Goal: Task Accomplishment & Management: Use online tool/utility

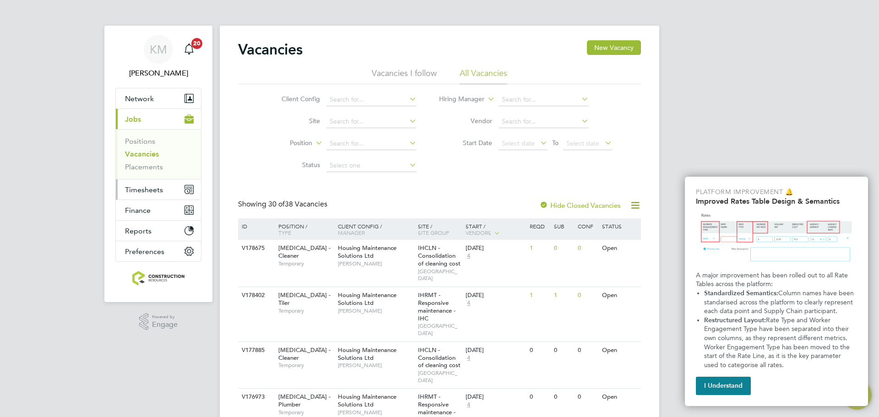
click at [132, 191] on span "Timesheets" at bounding box center [144, 190] width 38 height 9
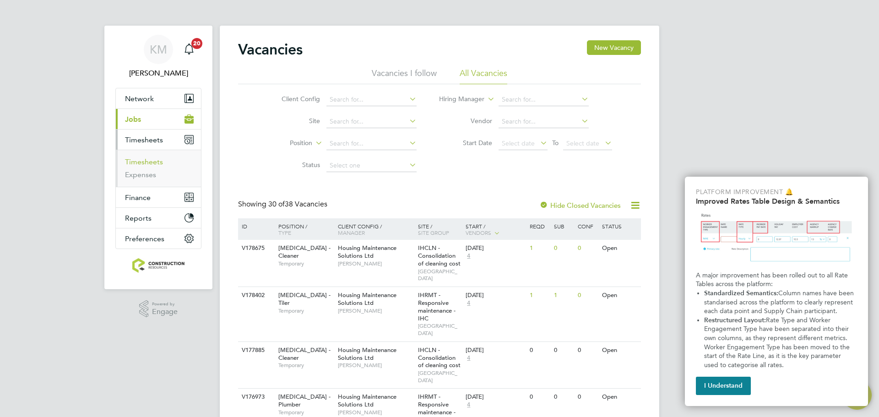
click at [144, 164] on link "Timesheets" at bounding box center [144, 162] width 38 height 9
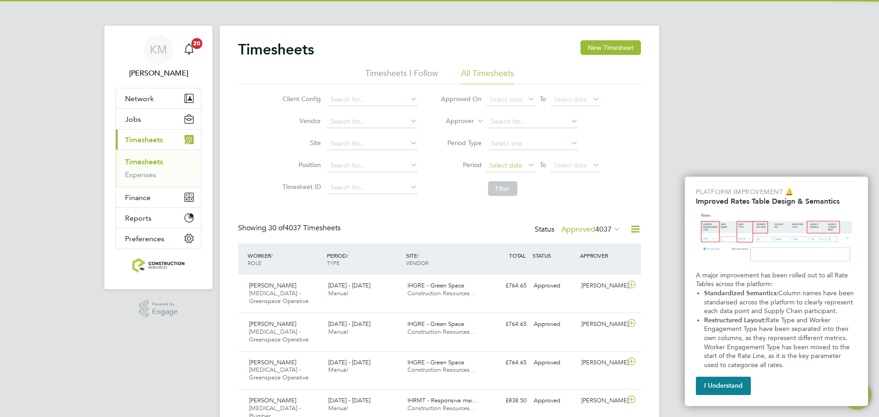
click at [517, 163] on span "Select date" at bounding box center [506, 165] width 33 height 8
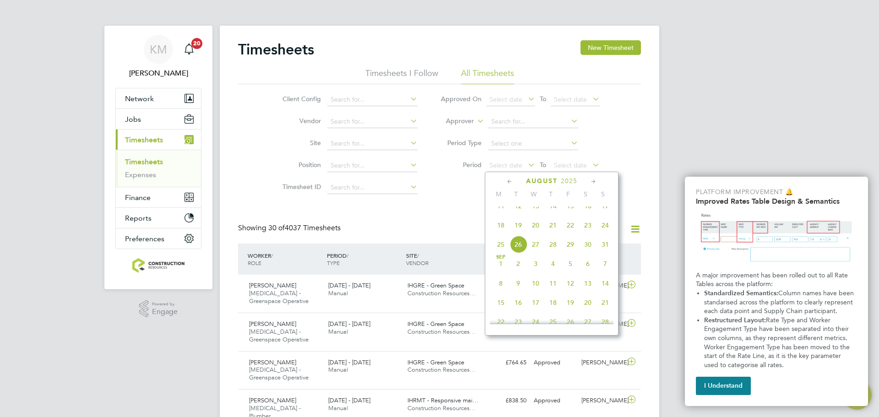
click at [502, 234] on span "18" at bounding box center [500, 225] width 17 height 17
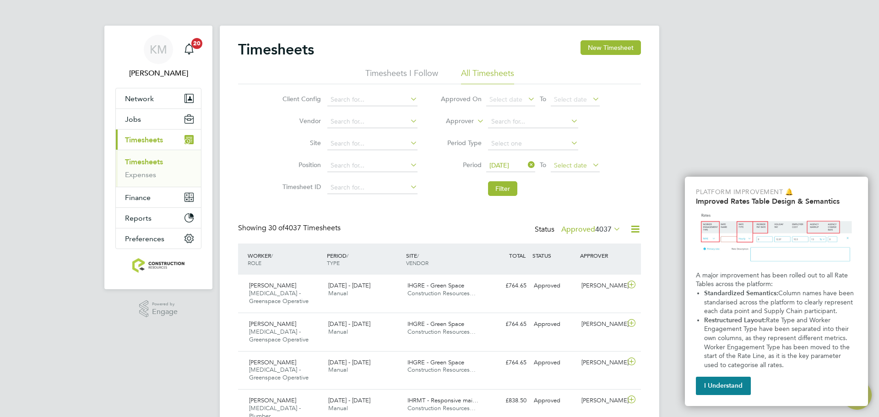
click at [575, 165] on span "Select date" at bounding box center [570, 165] width 33 height 8
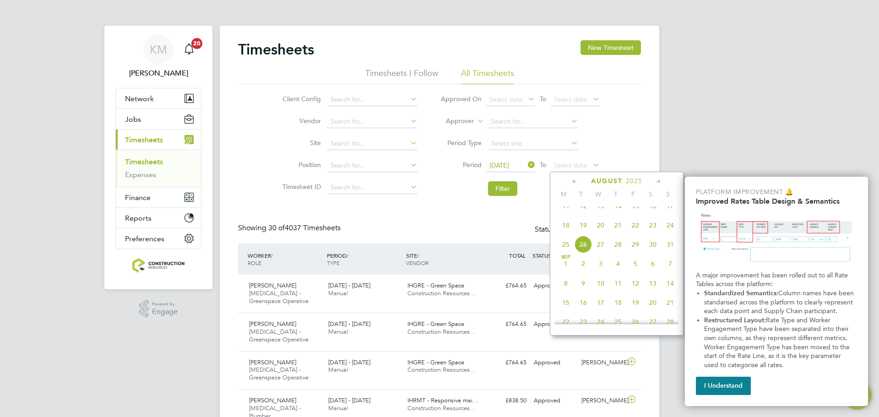
click at [668, 234] on span "24" at bounding box center [670, 225] width 17 height 17
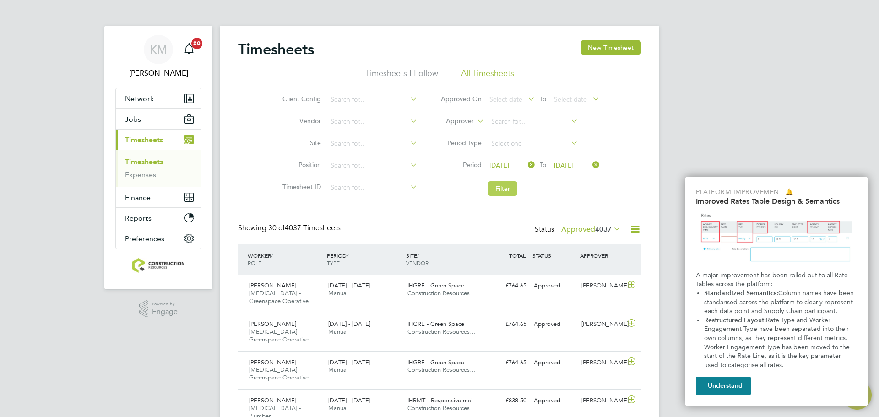
click at [508, 195] on button "Filter" at bounding box center [502, 188] width 29 height 15
click at [600, 228] on label "Approved 10" at bounding box center [595, 229] width 51 height 9
